Goal: Transaction & Acquisition: Purchase product/service

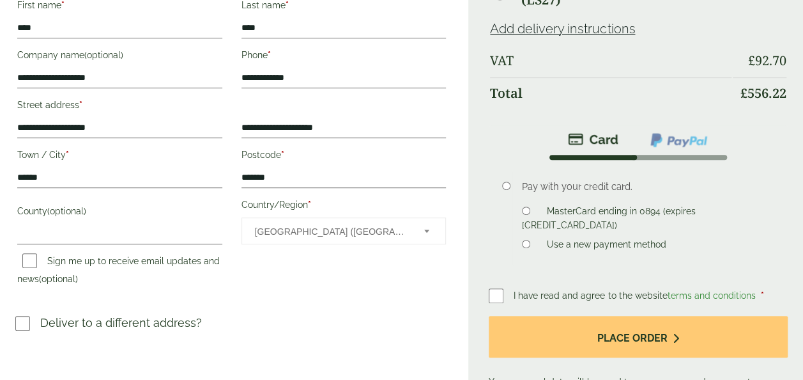
scroll to position [253, 0]
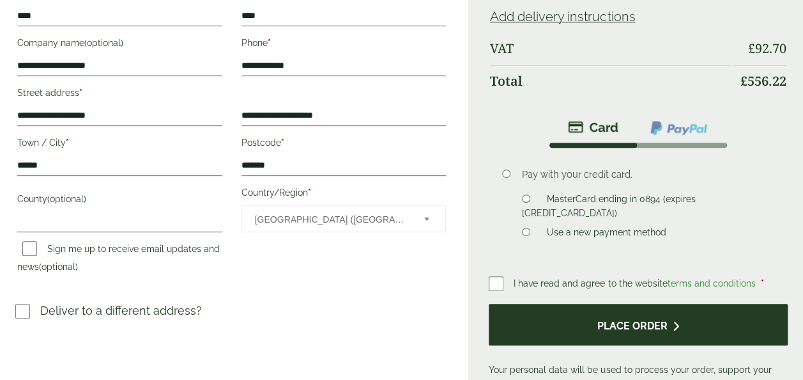
click at [660, 325] on button "Place order" at bounding box center [638, 325] width 299 height 42
